Goal: Information Seeking & Learning: Learn about a topic

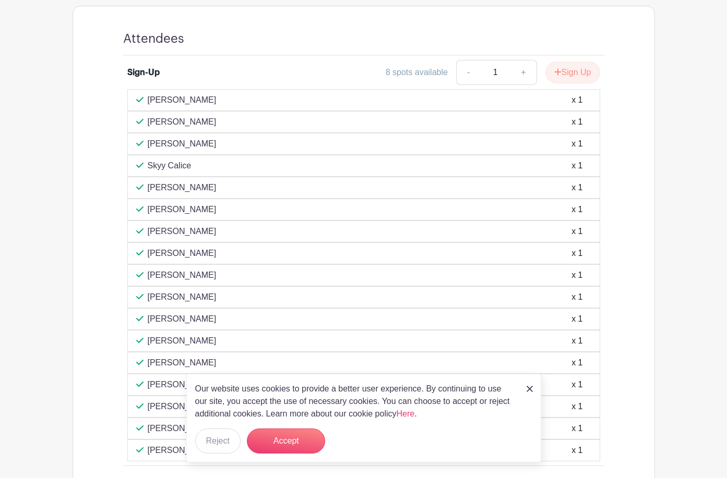
scroll to position [626, 0]
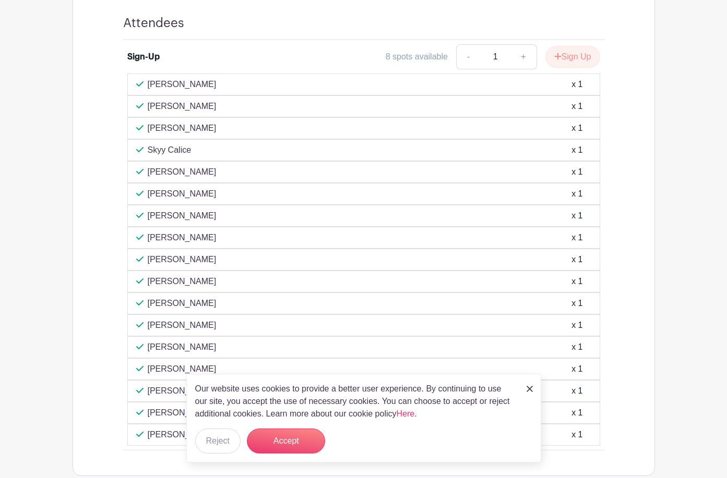
click at [531, 388] on img at bounding box center [529, 389] width 6 height 6
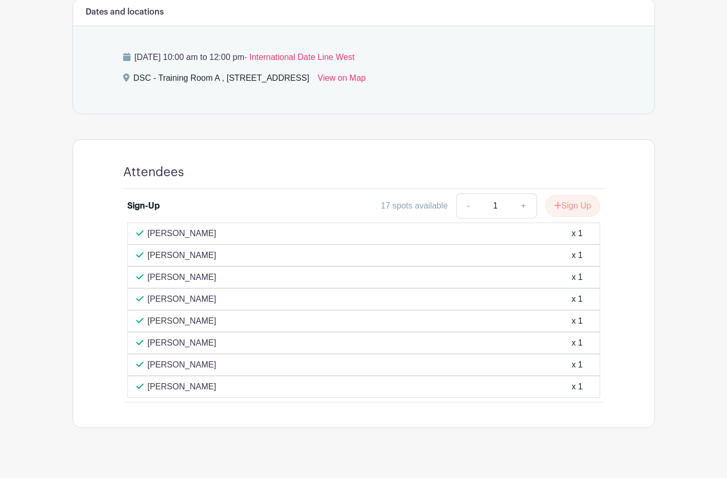
scroll to position [479, 0]
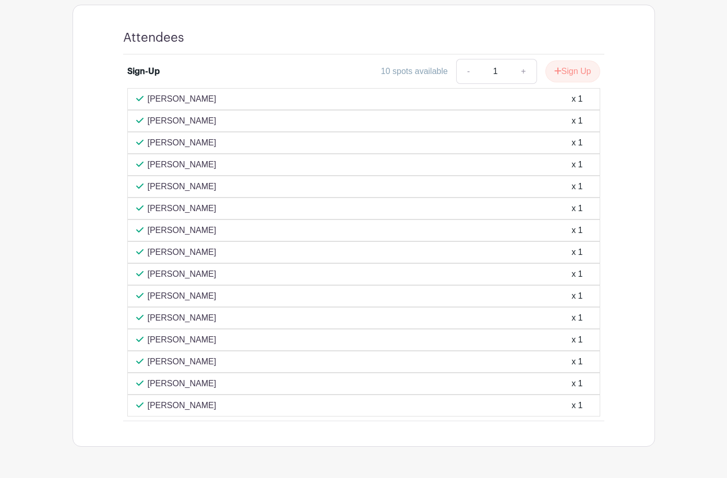
scroll to position [155, 0]
